Goal: Information Seeking & Learning: Find specific fact

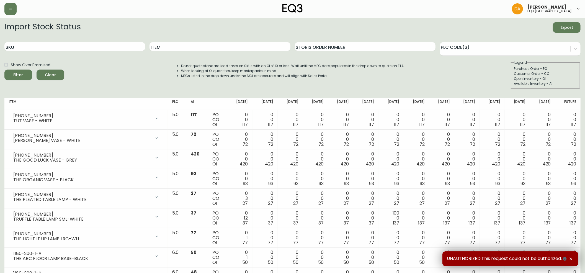
click at [64, 42] on div "SKU" at bounding box center [74, 47] width 141 height 18
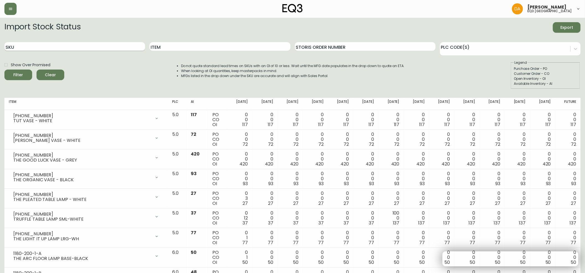
click at [60, 45] on input "SKU" at bounding box center [74, 46] width 141 height 9
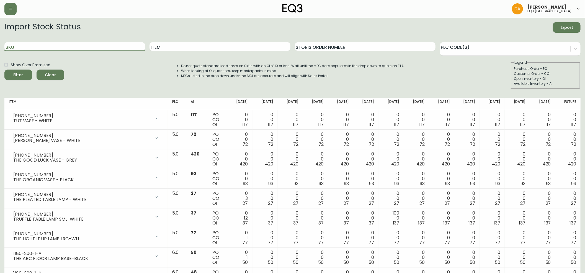
paste input "[PHONE_NUMBER]"
type input "[PHONE_NUMBER]"
click at [4, 70] on button "Filter" at bounding box center [18, 75] width 28 height 11
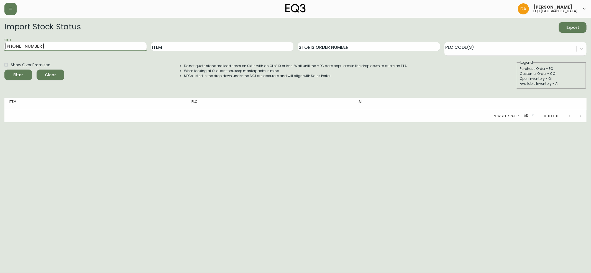
click at [55, 49] on input "[PHONE_NUMBER]" at bounding box center [75, 46] width 142 height 9
drag, startPoint x: 43, startPoint y: 43, endPoint x: 0, endPoint y: 51, distance: 43.3
click at [0, 51] on main "Import Stock Status Export SKU [PHONE_NUMBER] Item Storis Order Number PLC Code…" at bounding box center [295, 70] width 591 height 104
paste input "[PHONE_NUMBER]"
type input "[PHONE_NUMBER]"
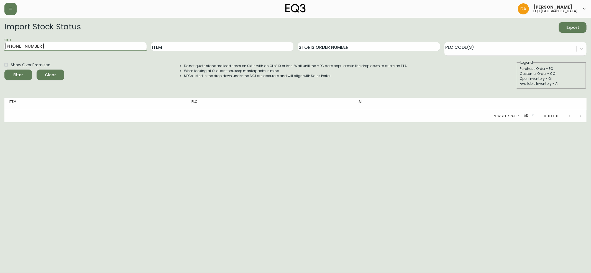
click at [4, 70] on button "Filter" at bounding box center [18, 75] width 28 height 11
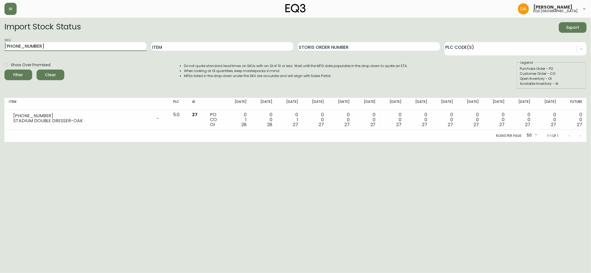
drag, startPoint x: 39, startPoint y: 46, endPoint x: 0, endPoint y: 44, distance: 38.8
click at [0, 44] on main "Import Stock Status Export SKU [PHONE_NUMBER] Item Storis Order Number PLC Code…" at bounding box center [295, 80] width 591 height 124
click at [174, 45] on input "Item" at bounding box center [222, 46] width 142 height 9
type input "stadium"
click at [4, 70] on button "Filter" at bounding box center [18, 75] width 28 height 11
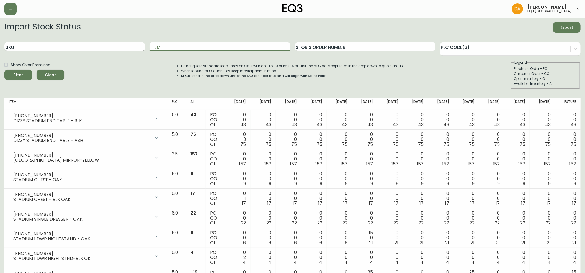
click at [63, 46] on input "SKU" at bounding box center [74, 46] width 141 height 9
paste input "[PHONE_NUMBER]"
type input "[PHONE_NUMBER]"
click at [4, 70] on button "Filter" at bounding box center [18, 75] width 28 height 11
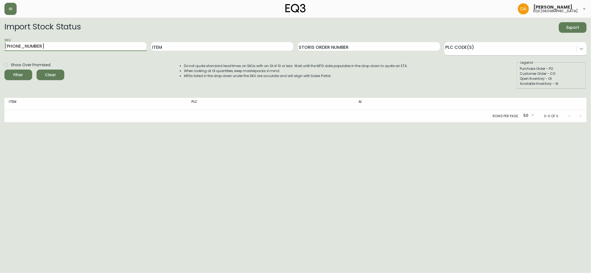
click at [582, 51] on div "Import Stock Status Export SKU [PHONE_NUMBER] Item Storis Order Number PLC Code…" at bounding box center [295, 72] width 582 height 100
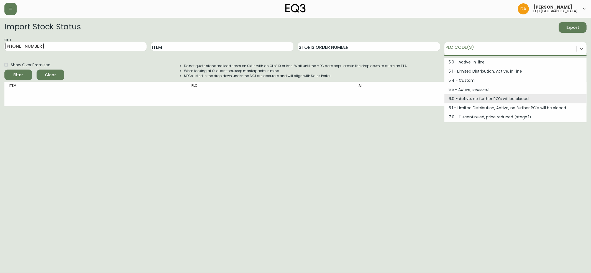
scroll to position [19, 0]
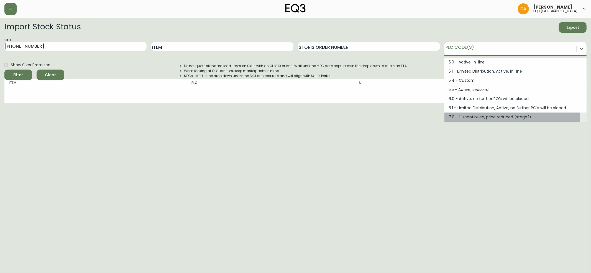
click at [471, 117] on div "7.0 - Discontinued, price reduced (stage 1)" at bounding box center [515, 116] width 142 height 9
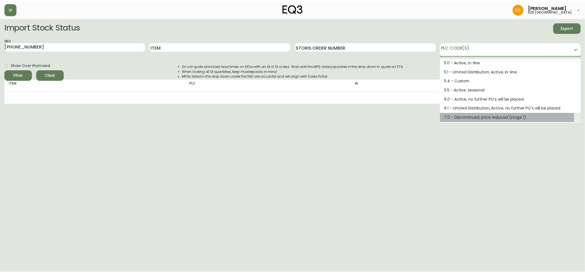
scroll to position [0, 0]
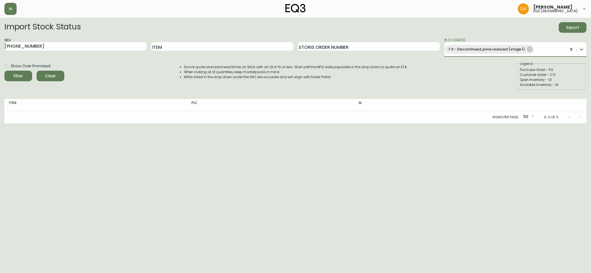
click at [19, 78] on div "Filter" at bounding box center [19, 76] width 10 height 7
click at [528, 49] on icon at bounding box center [529, 49] width 5 height 5
click at [65, 45] on input "[PHONE_NUMBER]" at bounding box center [75, 46] width 142 height 9
drag, startPoint x: 64, startPoint y: 46, endPoint x: 0, endPoint y: 51, distance: 63.9
click at [0, 51] on main "Import Stock Status Export SKU [PHONE_NUMBER] Item Storis Order Number PLC Code…" at bounding box center [295, 70] width 591 height 104
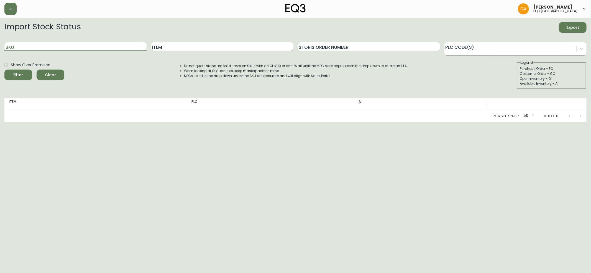
click at [193, 45] on input "Item" at bounding box center [222, 46] width 142 height 9
type input "stadium"
click at [4, 70] on button "Filter" at bounding box center [18, 75] width 28 height 11
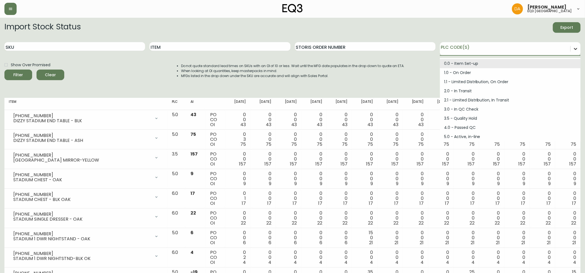
click at [580, 49] on div at bounding box center [576, 49] width 10 height 10
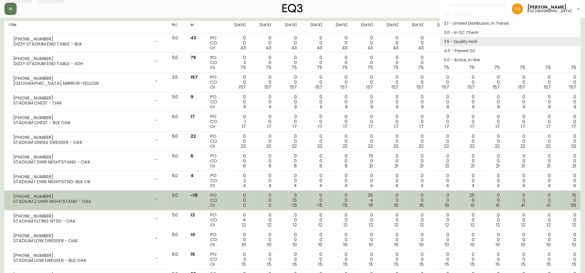
scroll to position [106, 0]
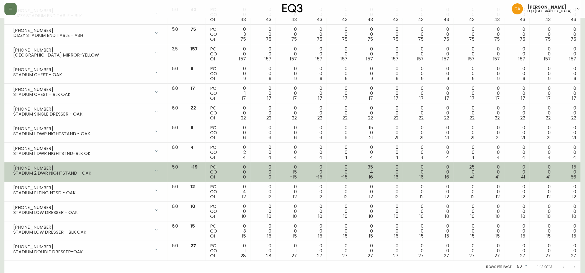
drag, startPoint x: 10, startPoint y: 172, endPoint x: 53, endPoint y: 178, distance: 43.7
click at [53, 178] on td "[PHONE_NUMBER] STADIUM 2 DWR NIGHTSTAND - OAK Opening Balance 0 ( [DATE] ) Avai…" at bounding box center [85, 172] width 163 height 20
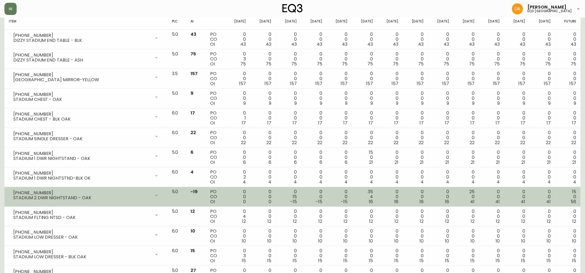
scroll to position [0, 0]
